Goal: Information Seeking & Learning: Find specific page/section

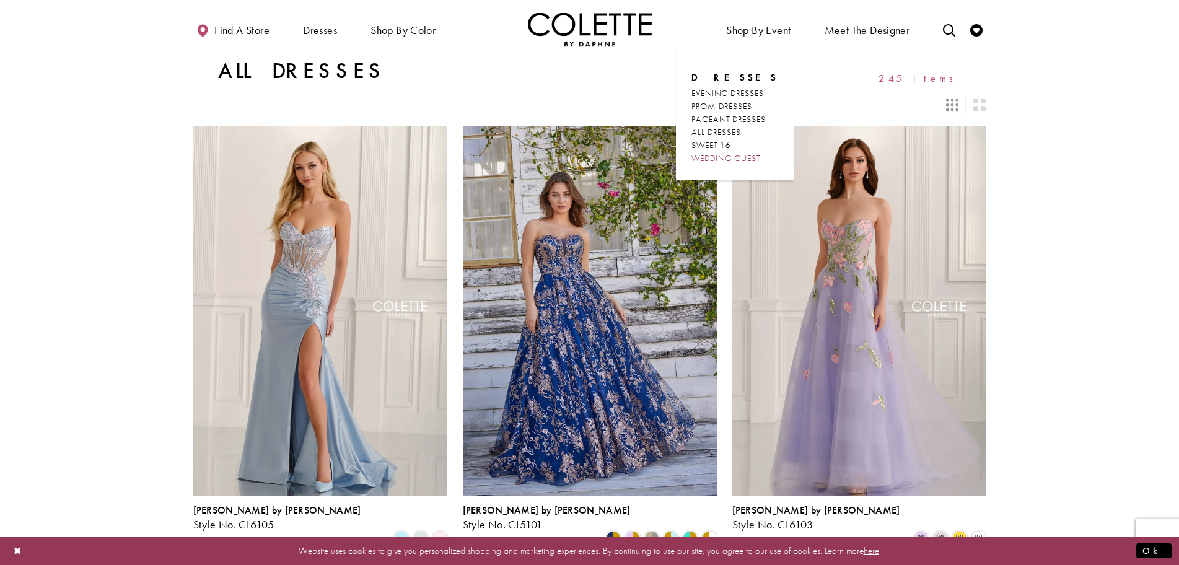
click at [738, 158] on span "WEDDING GUEST" at bounding box center [725, 157] width 69 height 11
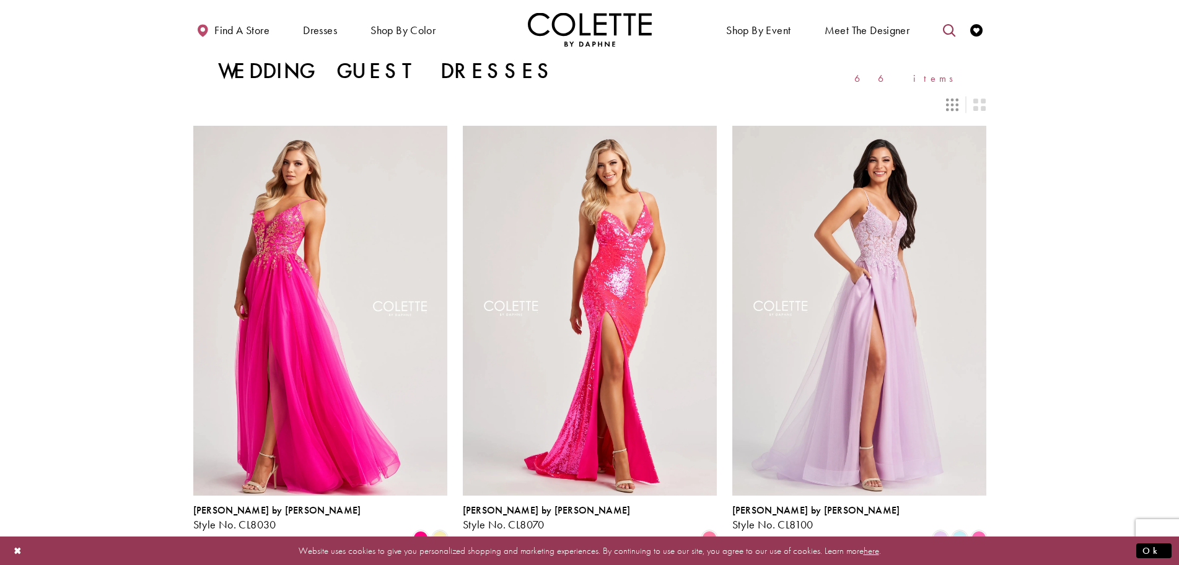
click at [949, 30] on icon "Toggle search" at bounding box center [949, 30] width 12 height 12
paste input "*********"
type input "*********"
